Goal: Obtain resource: Download file/media

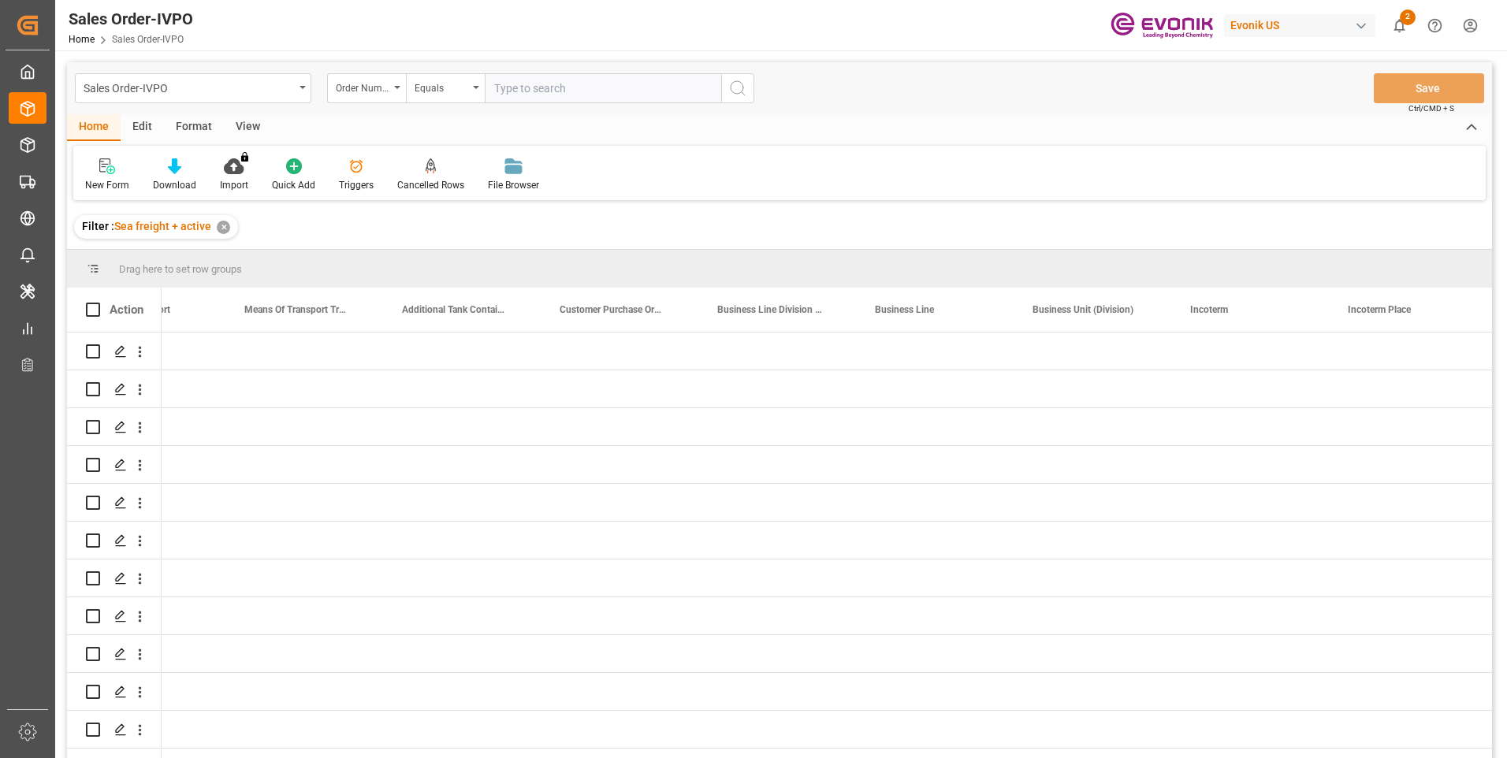
scroll to position [0, 2931]
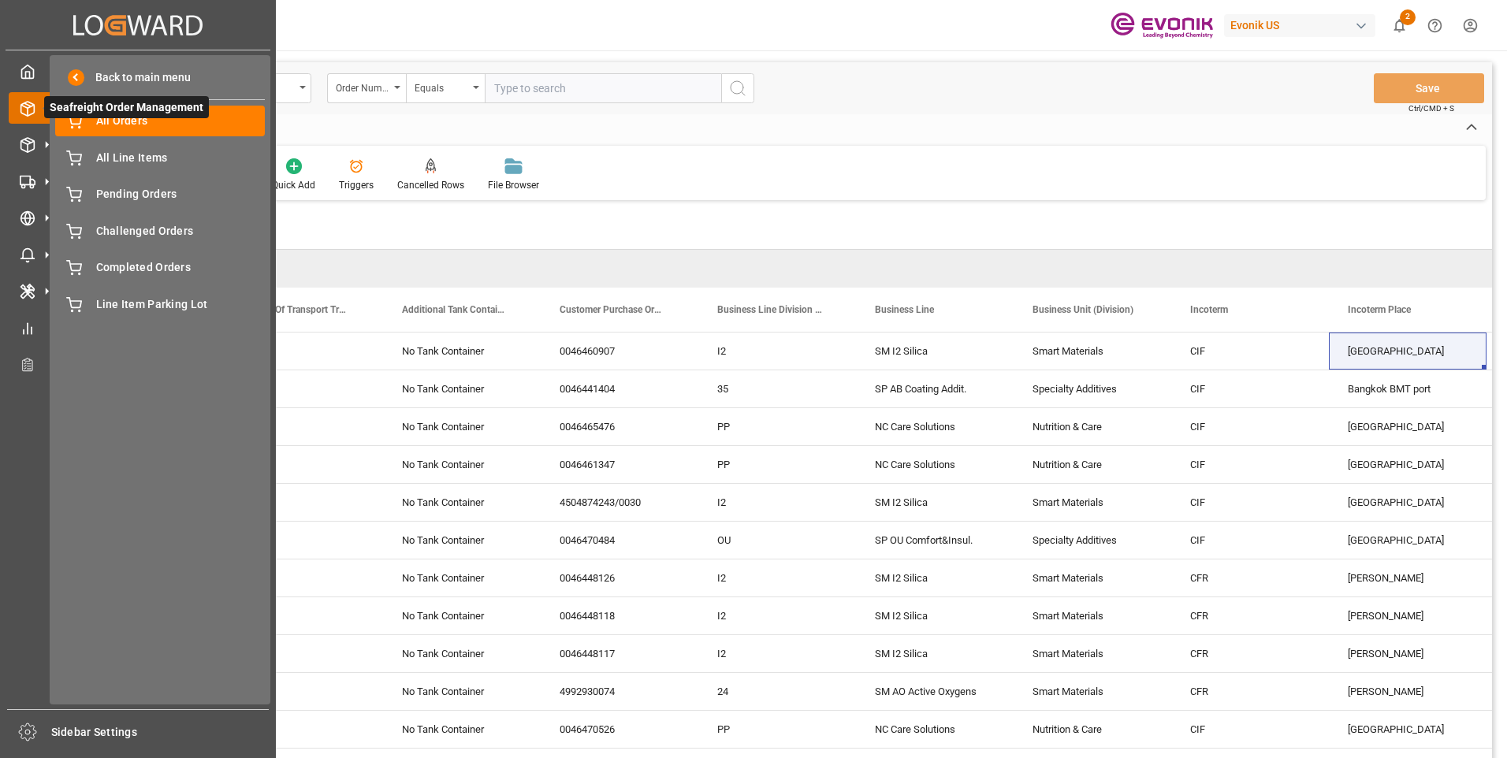
click at [35, 107] on icon at bounding box center [46, 107] width 33 height 33
click at [20, 76] on icon at bounding box center [28, 72] width 16 height 16
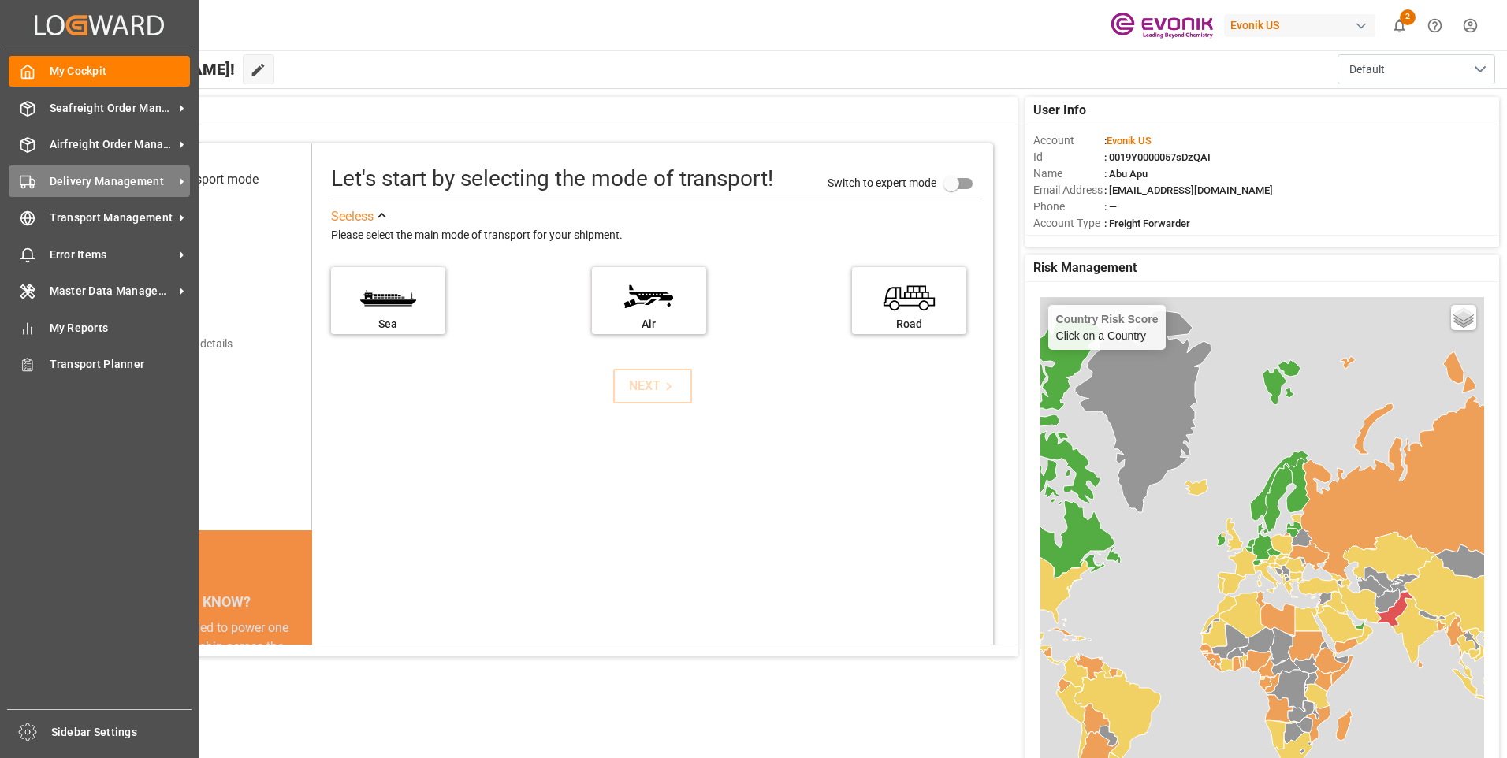
click at [95, 180] on span "Delivery Management" at bounding box center [112, 181] width 125 height 17
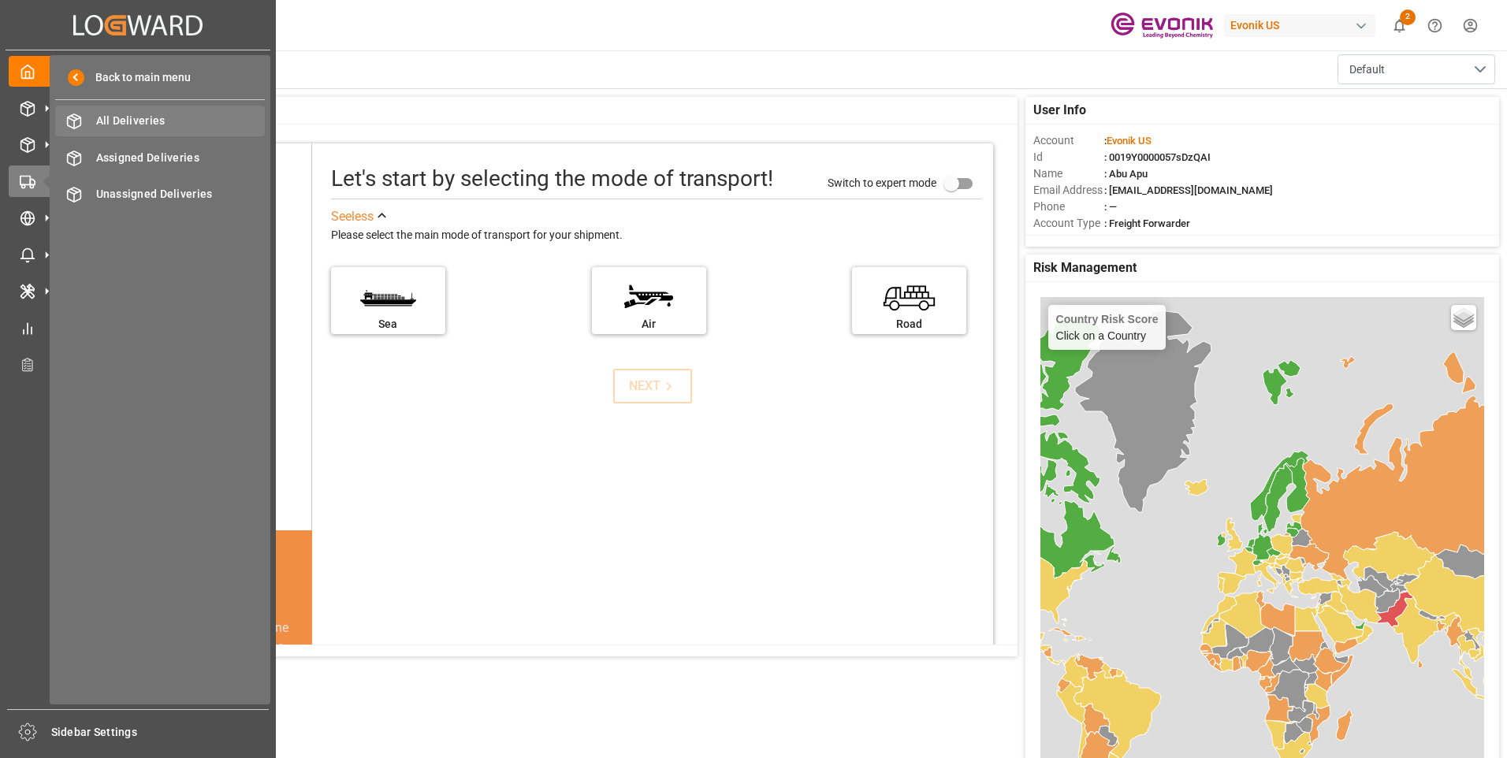
click at [131, 117] on span "All Deliveries" at bounding box center [180, 121] width 169 height 17
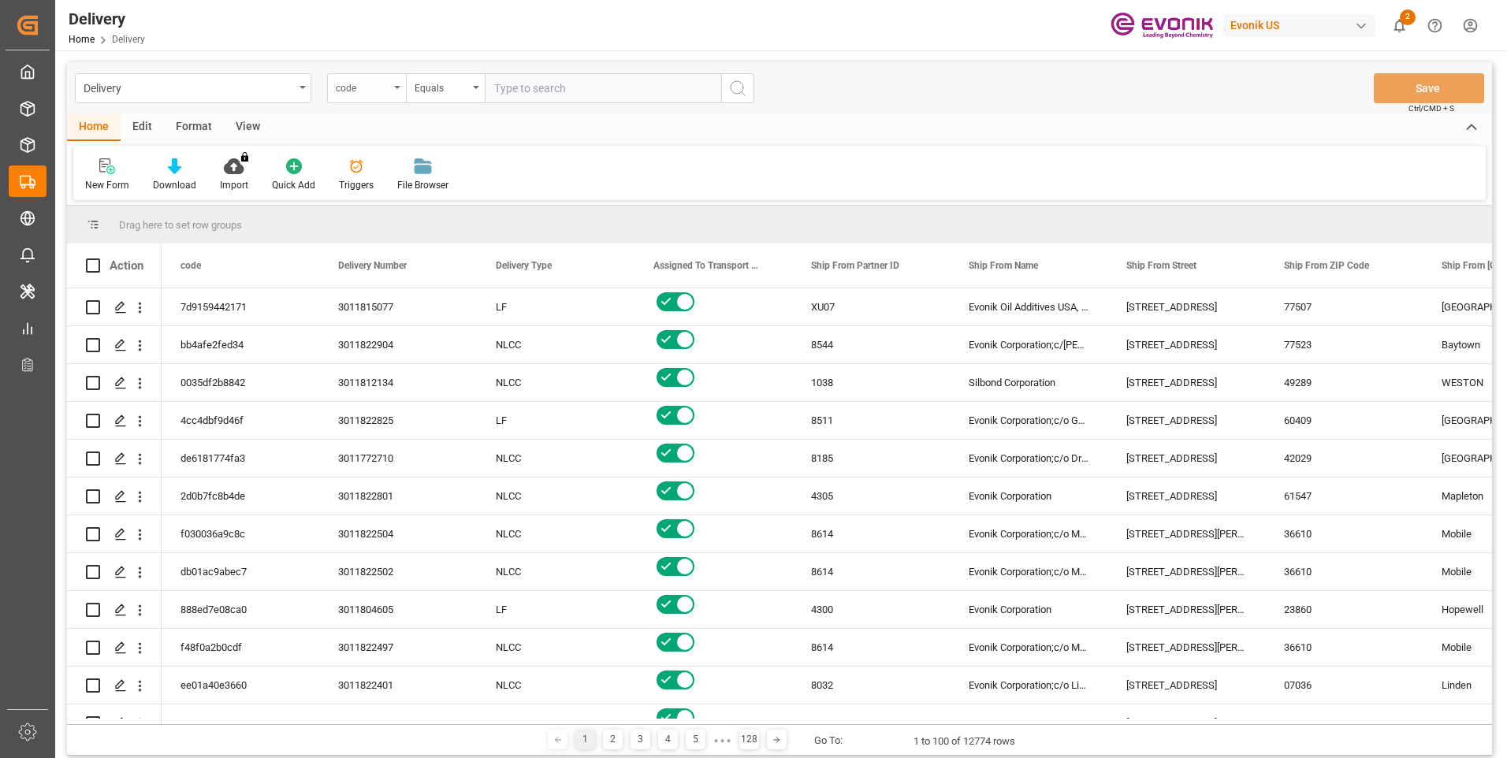
click at [383, 91] on div "code" at bounding box center [363, 86] width 54 height 18
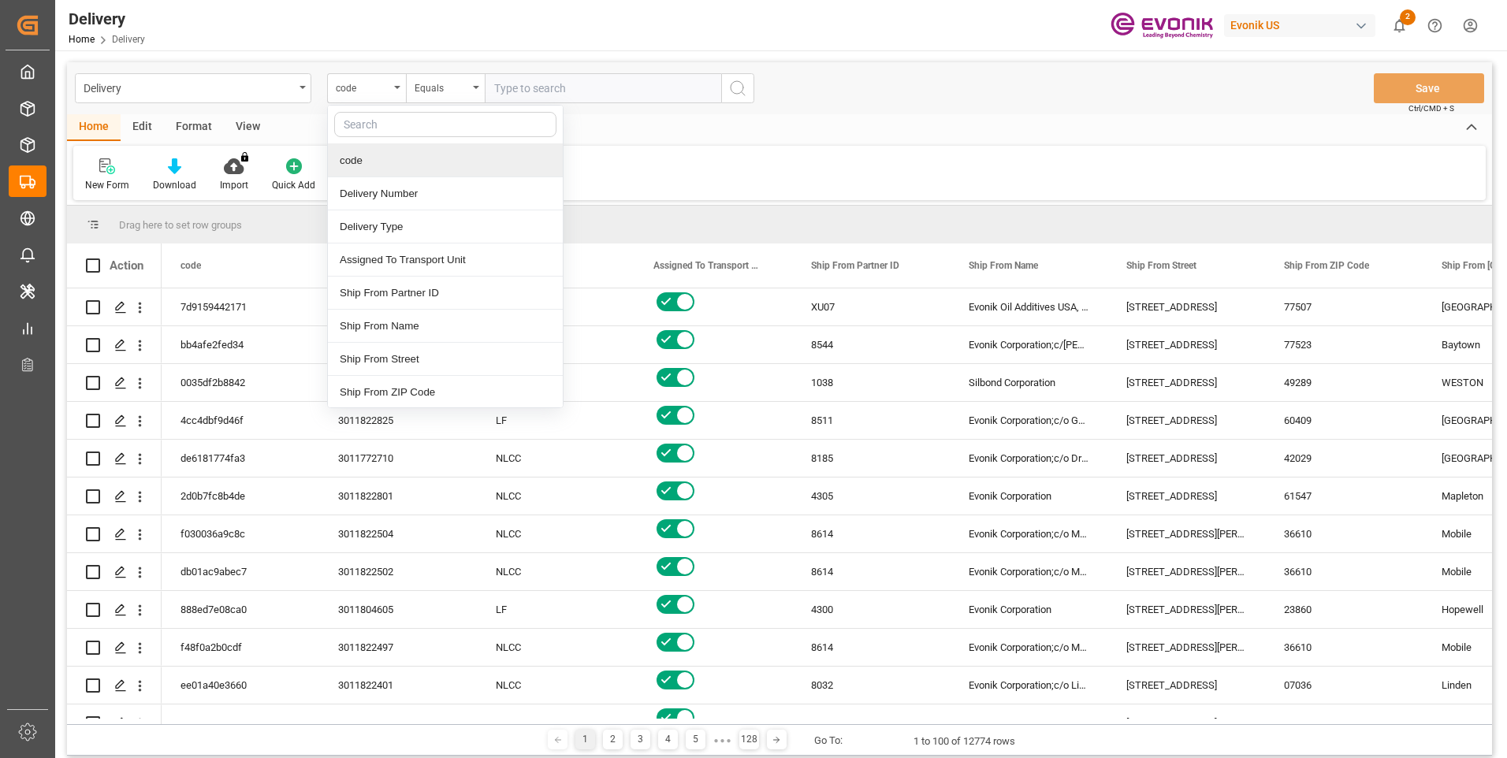
click at [387, 121] on input "text" at bounding box center [445, 124] width 222 height 25
type input "pg"
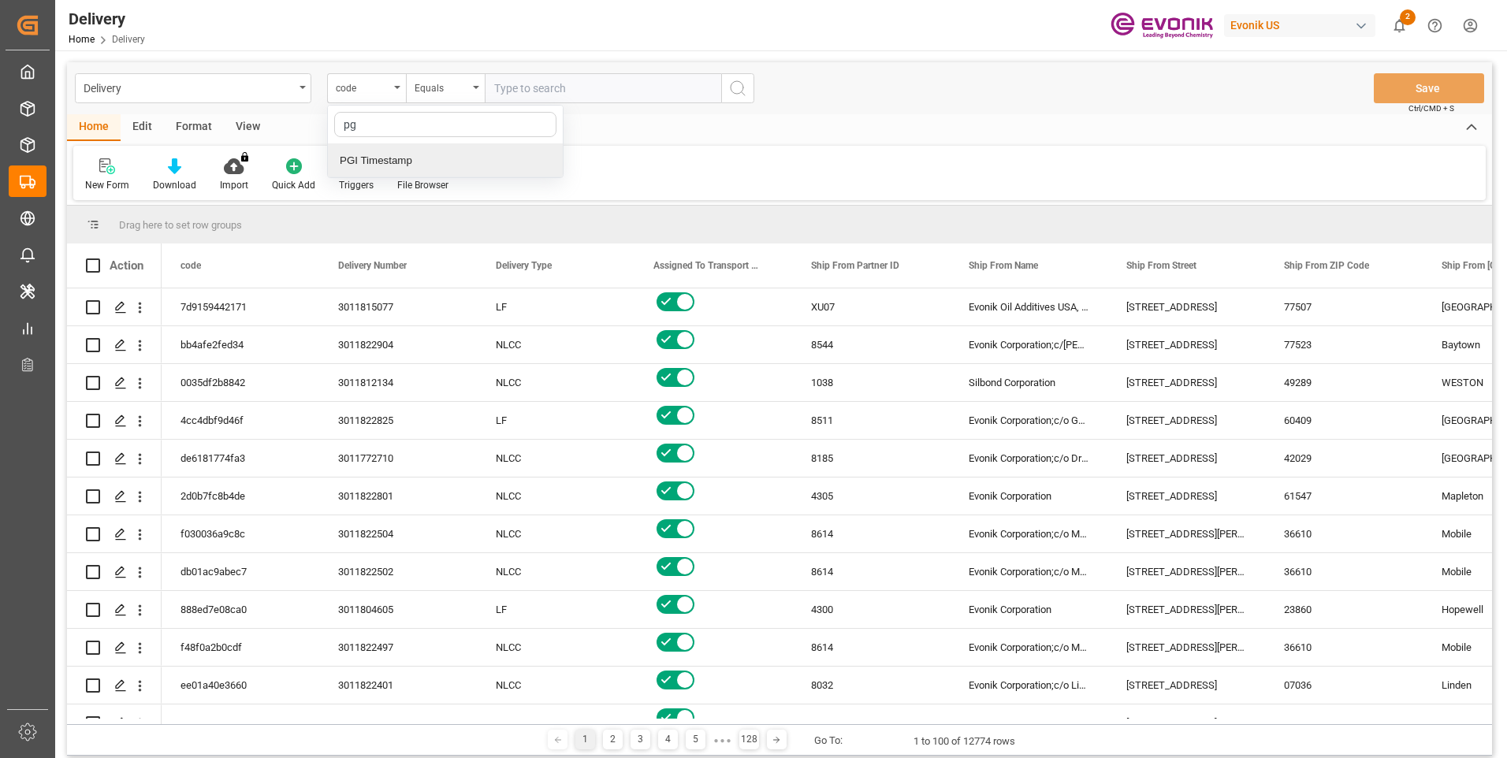
click at [389, 162] on div "PGI Timestamp" at bounding box center [445, 160] width 235 height 33
click at [459, 90] on div "Equals" at bounding box center [442, 86] width 54 height 18
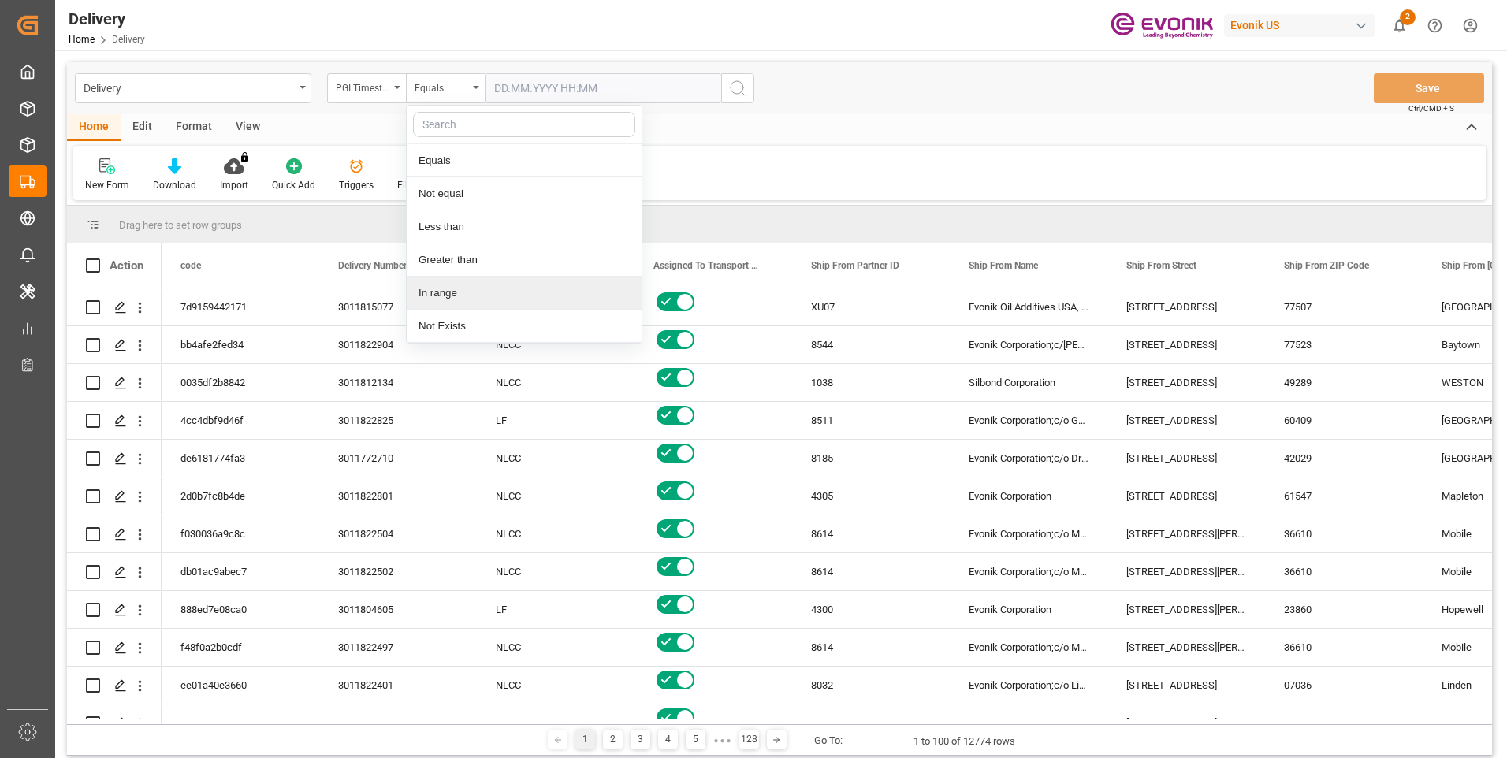
click at [452, 288] on div "In range" at bounding box center [524, 293] width 235 height 33
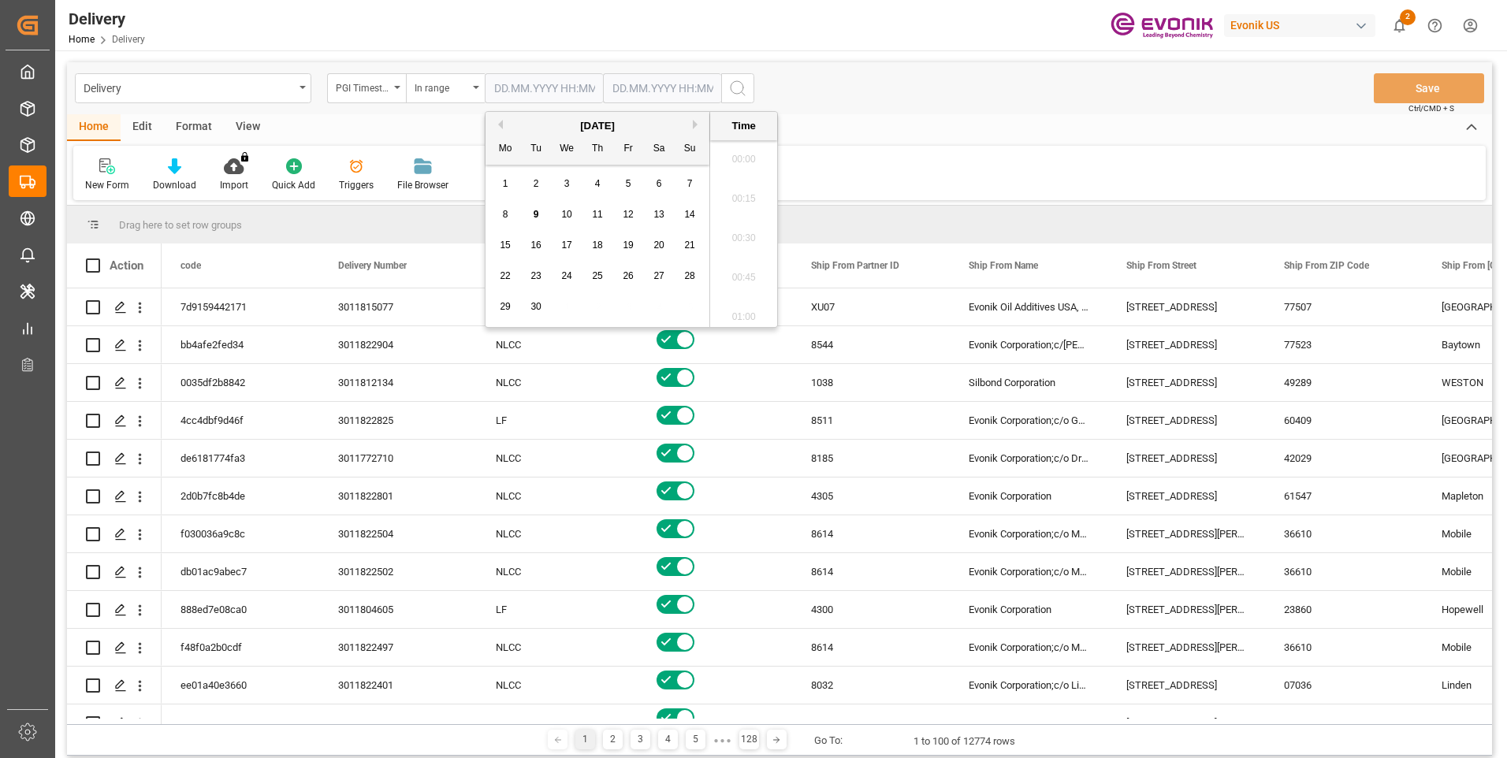
click at [558, 87] on input "text" at bounding box center [544, 88] width 118 height 30
click at [503, 209] on span "8" at bounding box center [506, 214] width 6 height 11
type input "08.09.2025 00:00"
click at [628, 86] on input "text" at bounding box center [662, 88] width 118 height 30
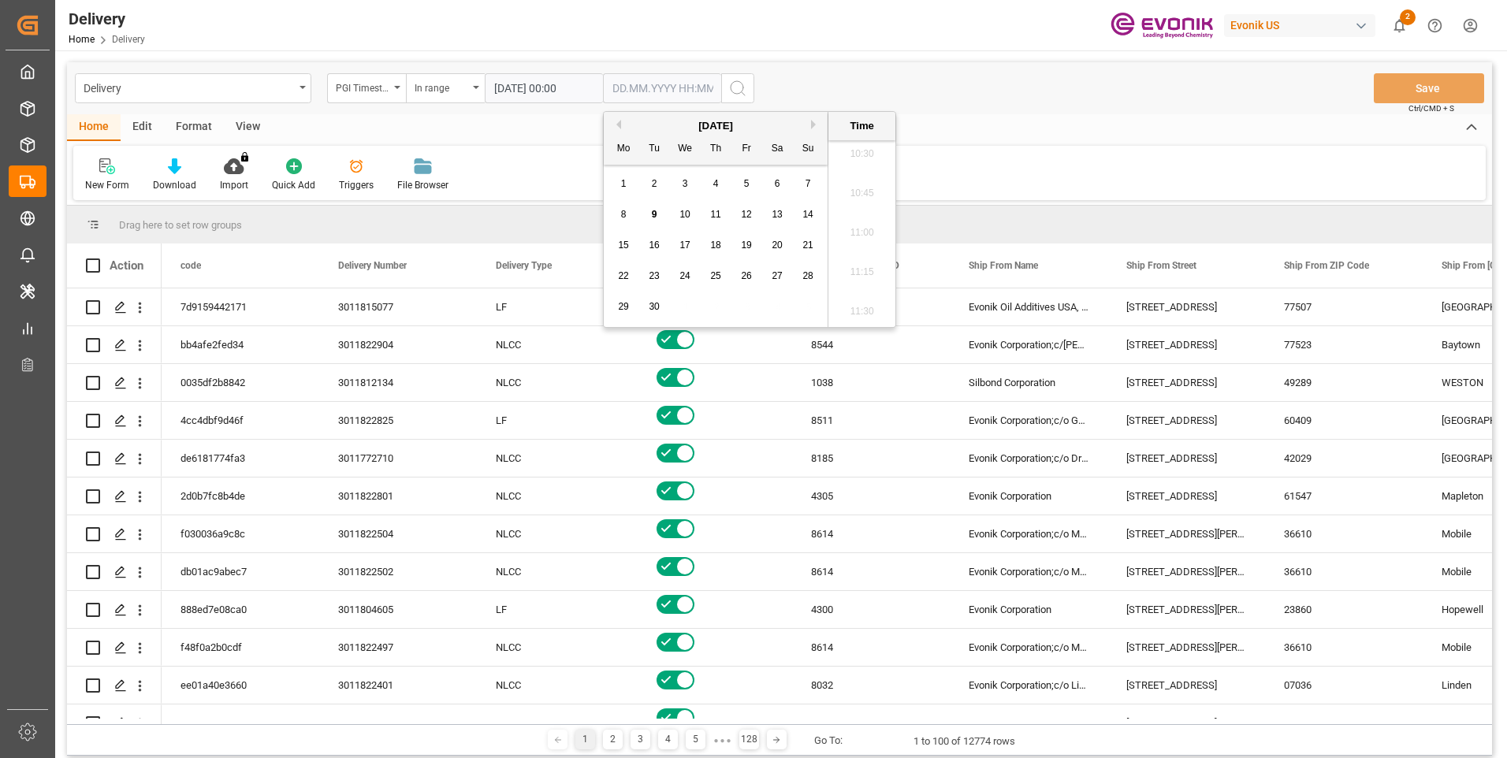
click at [655, 213] on span "9" at bounding box center [655, 214] width 6 height 11
type input "09.09.2025 00:00"
click at [735, 86] on icon "search button" at bounding box center [737, 88] width 19 height 19
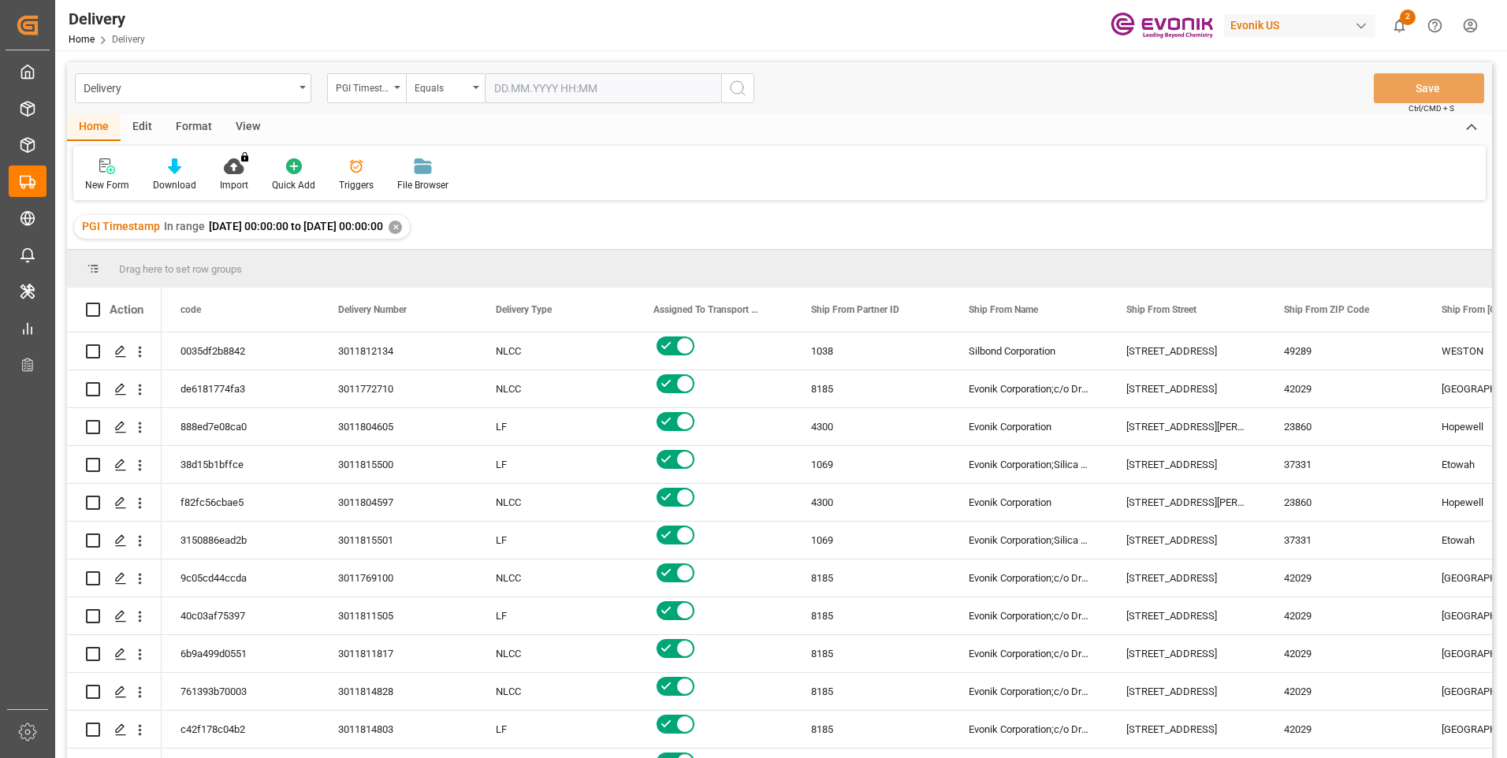
click at [255, 126] on div "View" at bounding box center [248, 127] width 48 height 27
click at [181, 175] on div "Standard Templates" at bounding box center [179, 175] width 102 height 35
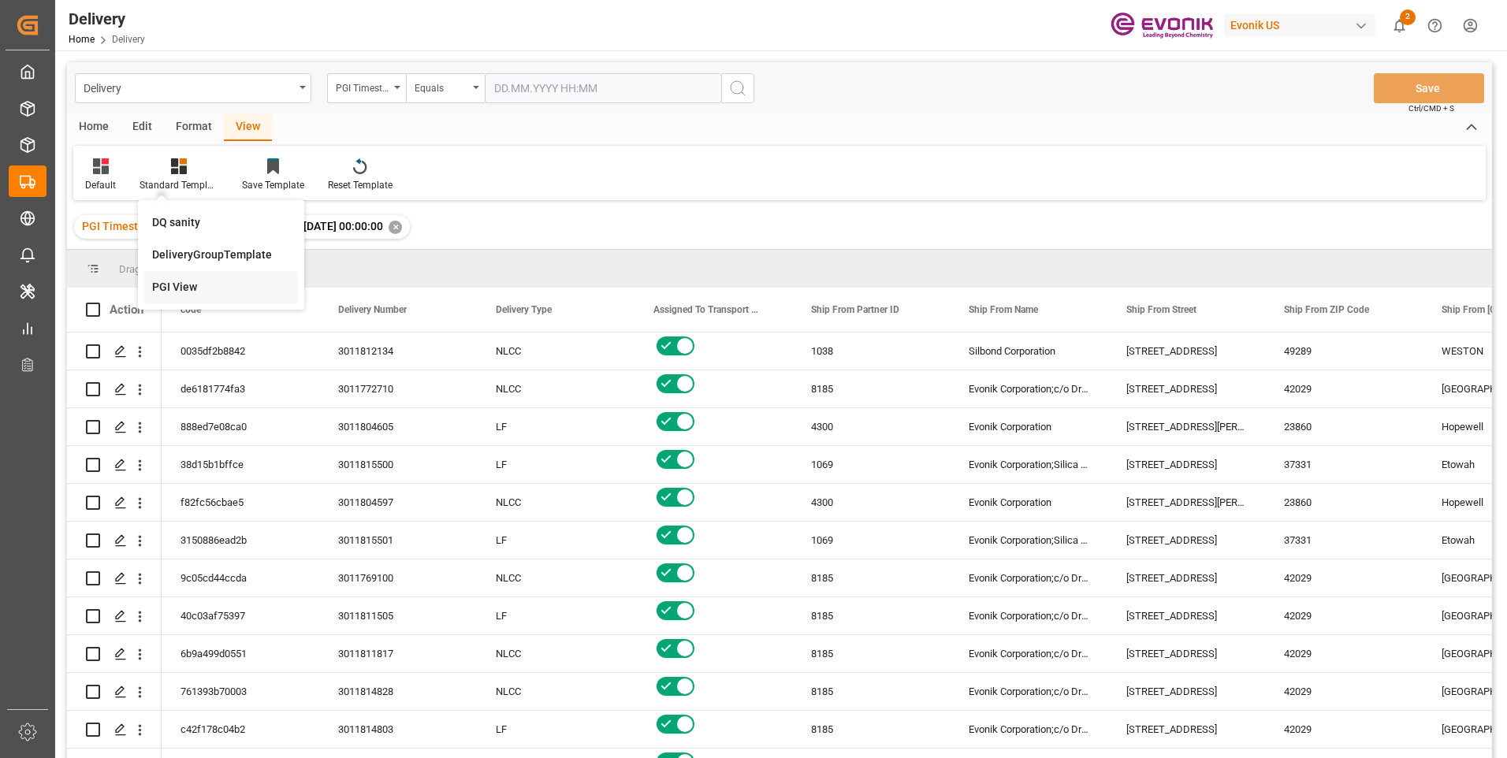
click at [192, 293] on div "PGI View" at bounding box center [221, 287] width 138 height 17
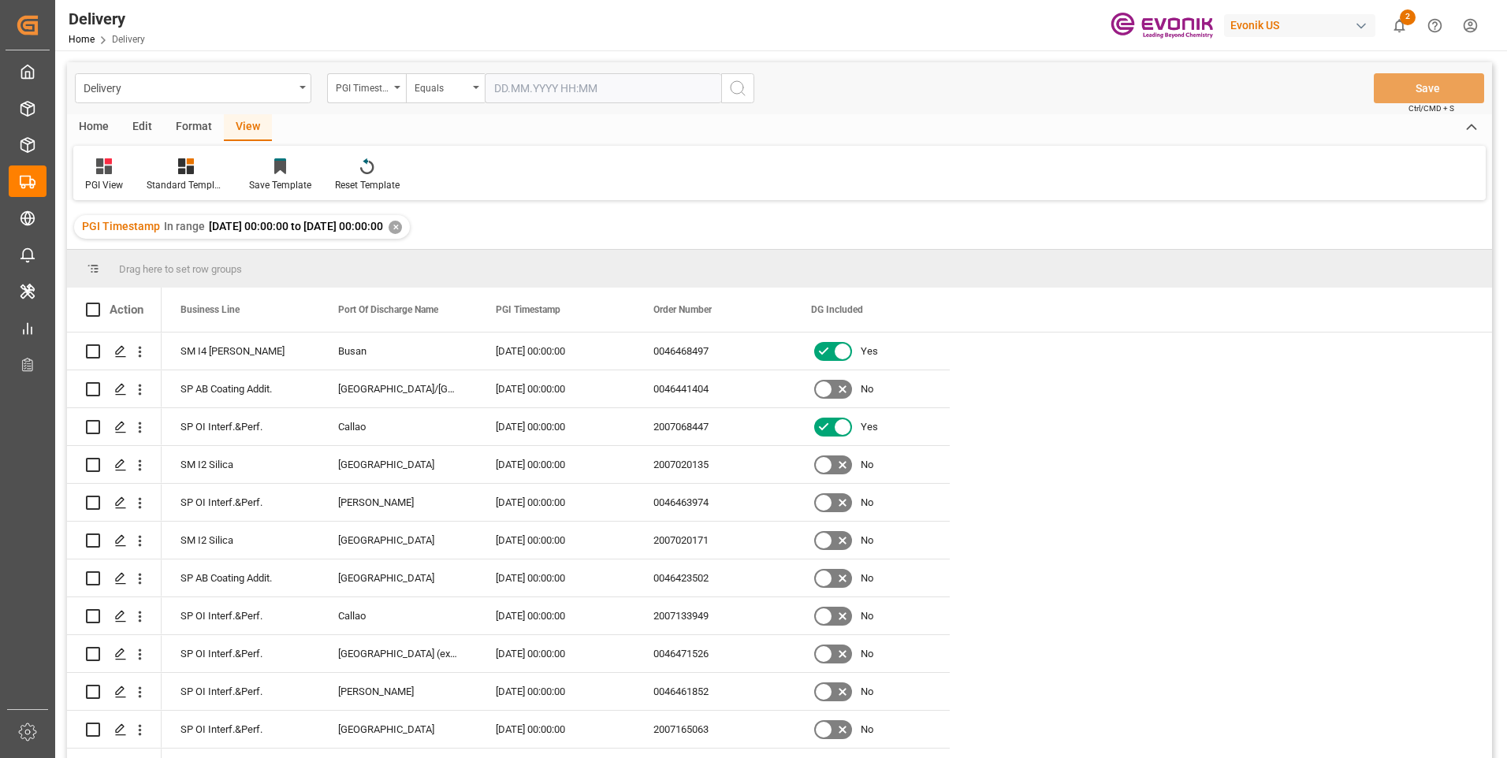
click at [93, 127] on div "Home" at bounding box center [94, 127] width 54 height 27
click at [174, 179] on div "Download" at bounding box center [174, 185] width 43 height 14
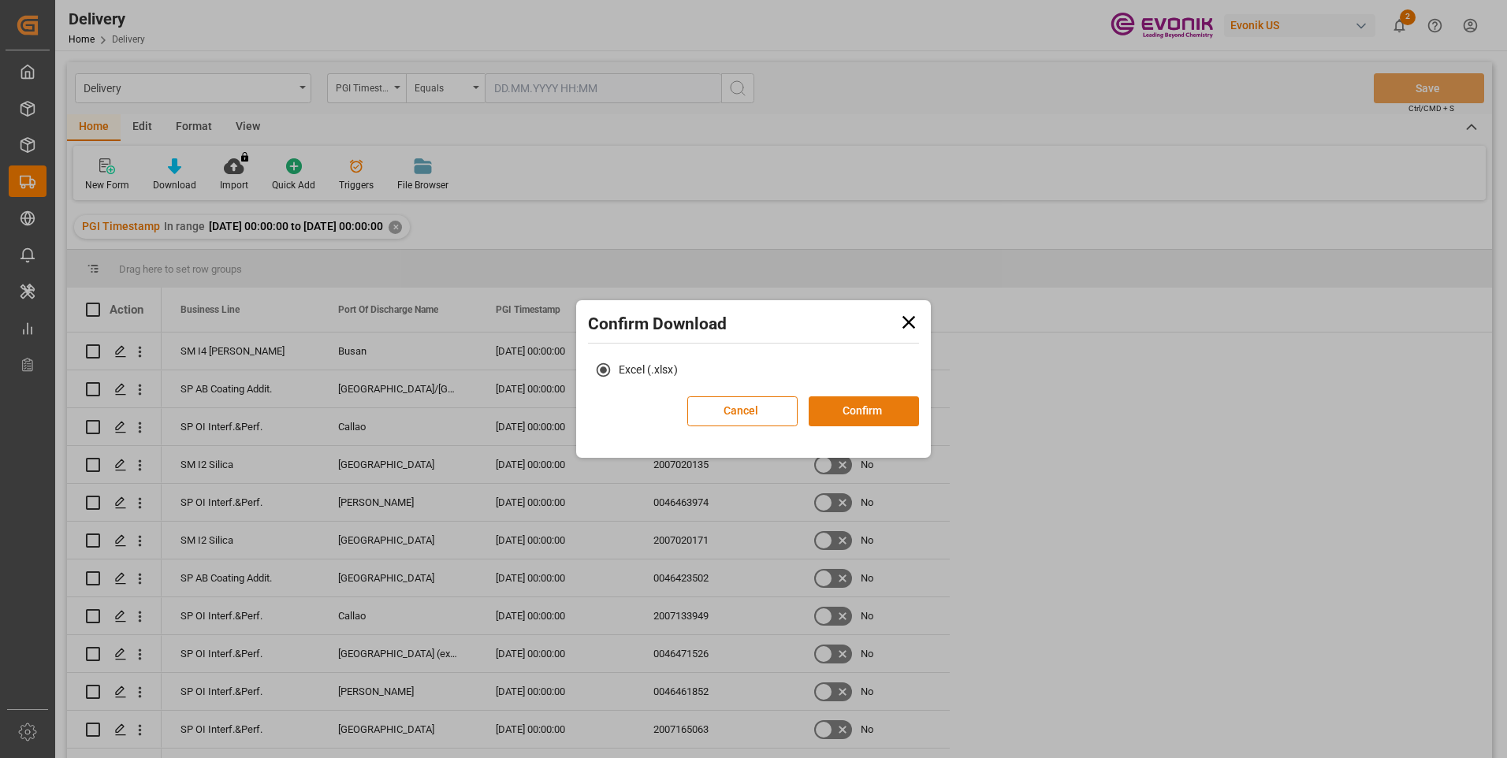
click at [849, 406] on button "Confirm" at bounding box center [864, 411] width 110 height 30
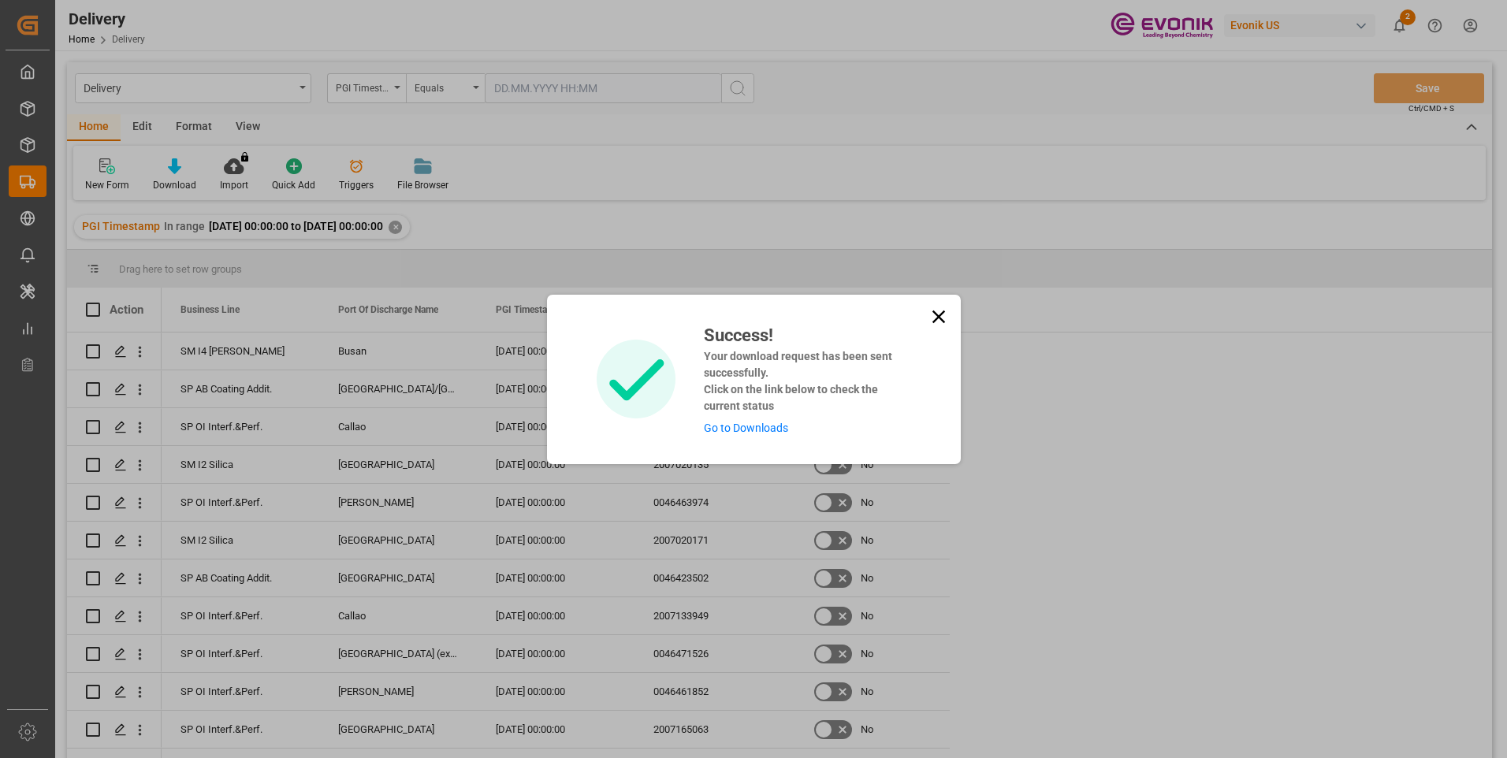
click at [736, 428] on link "Go to Downloads" at bounding box center [746, 428] width 84 height 13
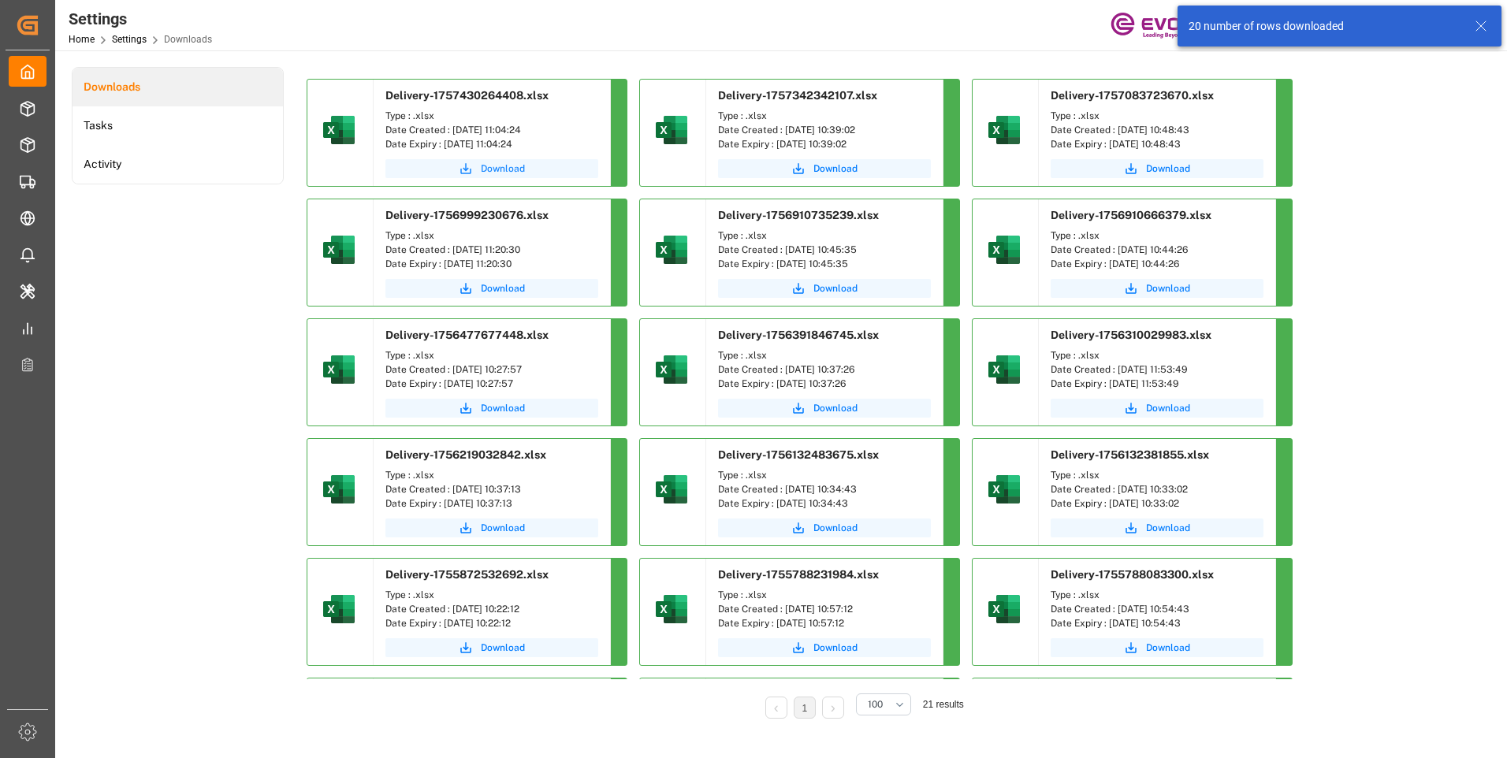
click at [495, 164] on span "Download" at bounding box center [503, 169] width 44 height 14
